Goal: Task Accomplishment & Management: Use online tool/utility

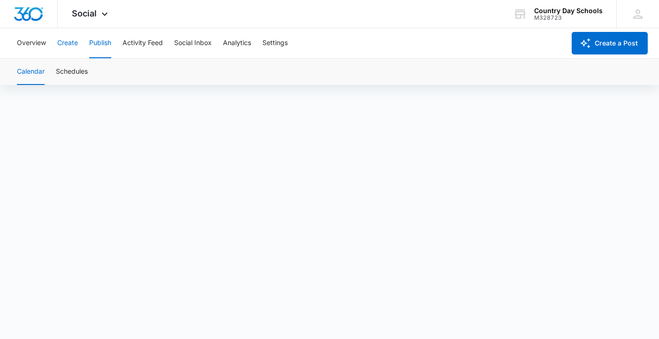
click at [71, 39] on button "Create" at bounding box center [67, 43] width 21 height 30
click at [105, 44] on button "Publish" at bounding box center [100, 43] width 22 height 30
